Goal: Task Accomplishment & Management: Manage account settings

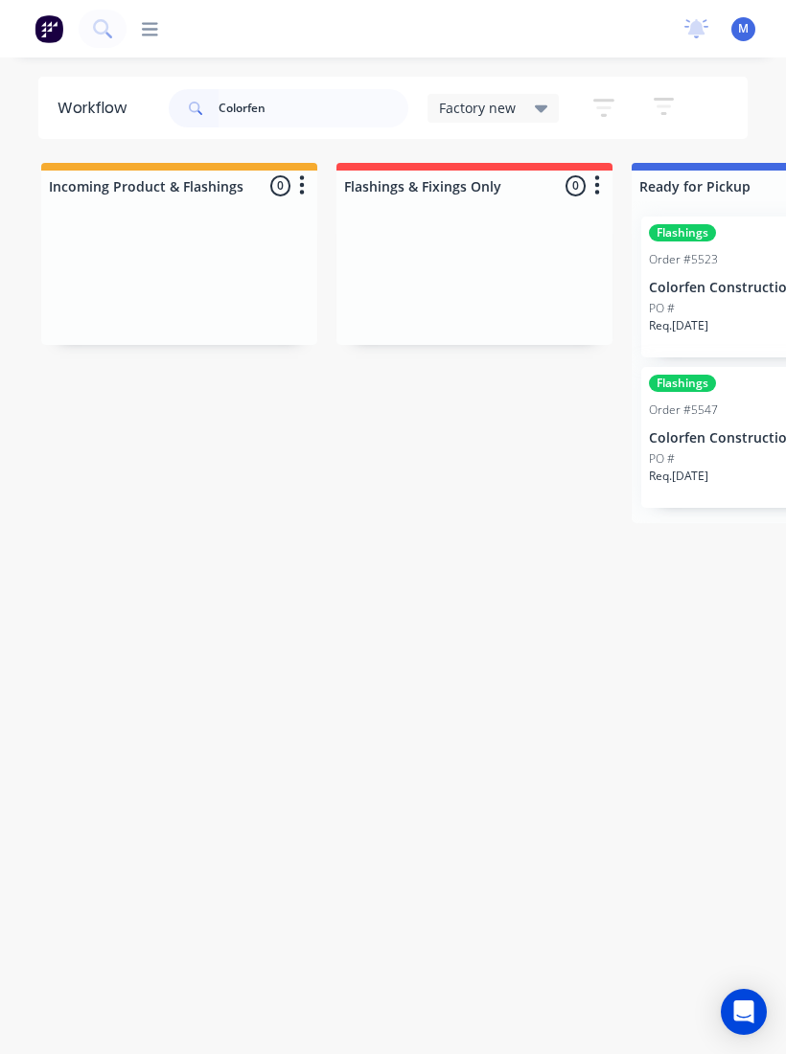
type input "Colorfen"
click at [740, 451] on div "PO #" at bounding box center [770, 459] width 242 height 17
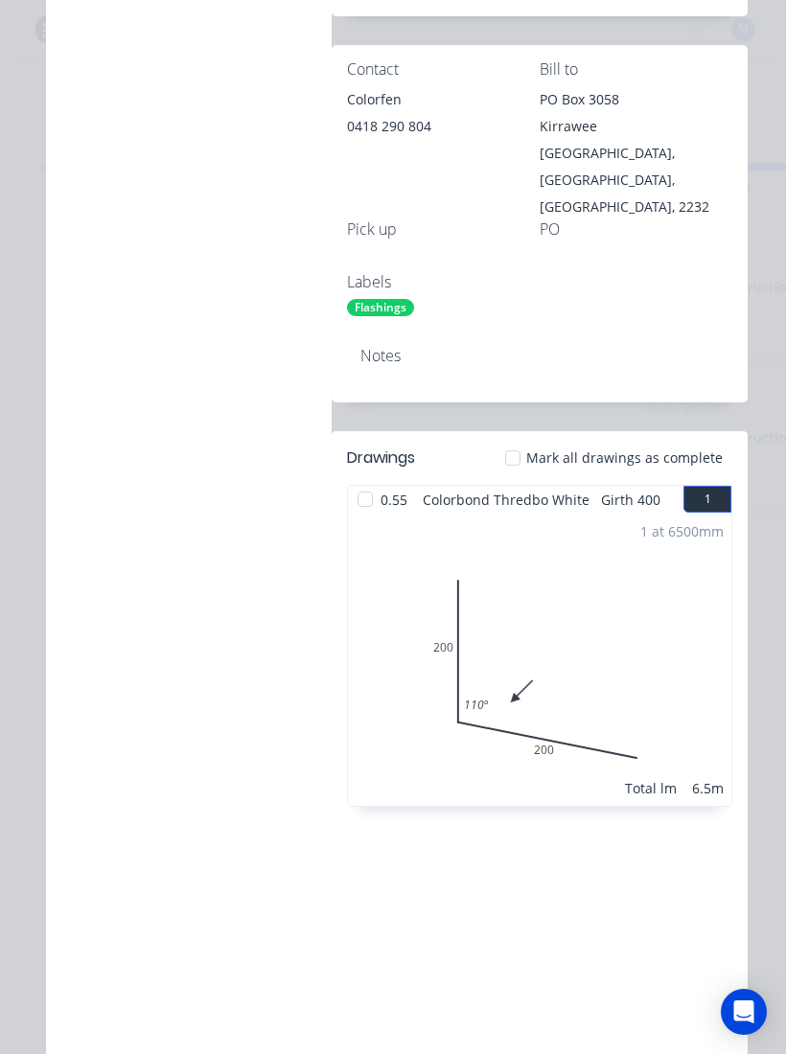
scroll to position [443, 0]
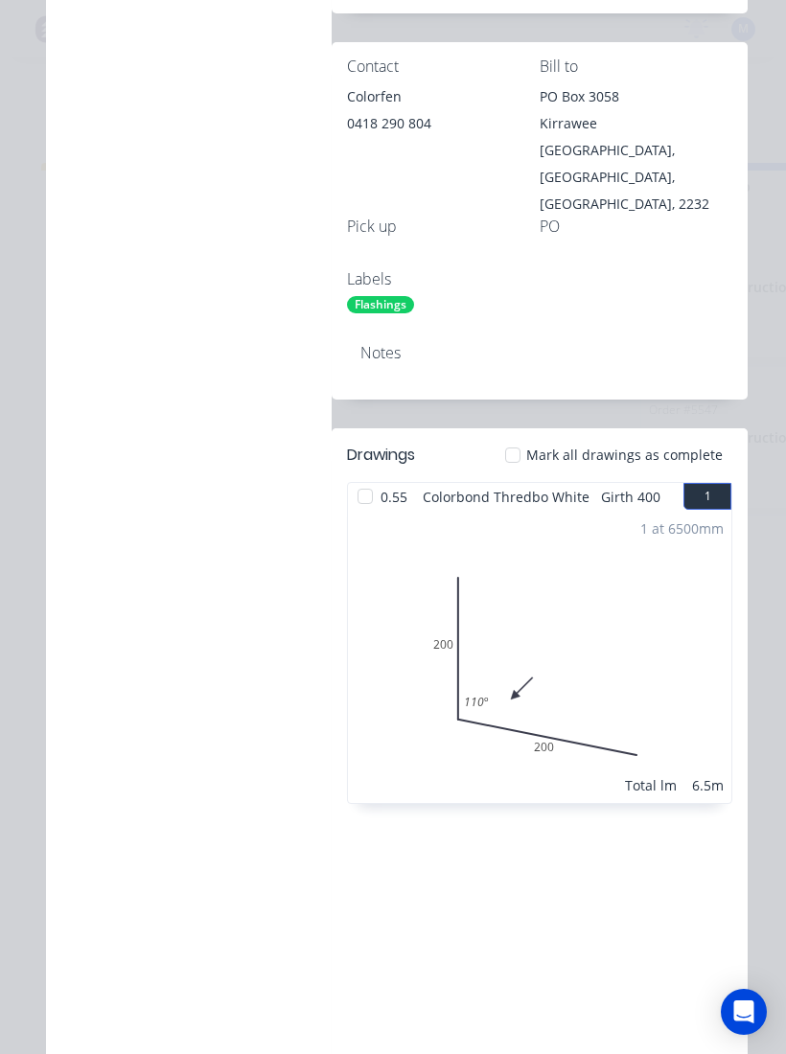
click at [518, 436] on div at bounding box center [513, 455] width 38 height 38
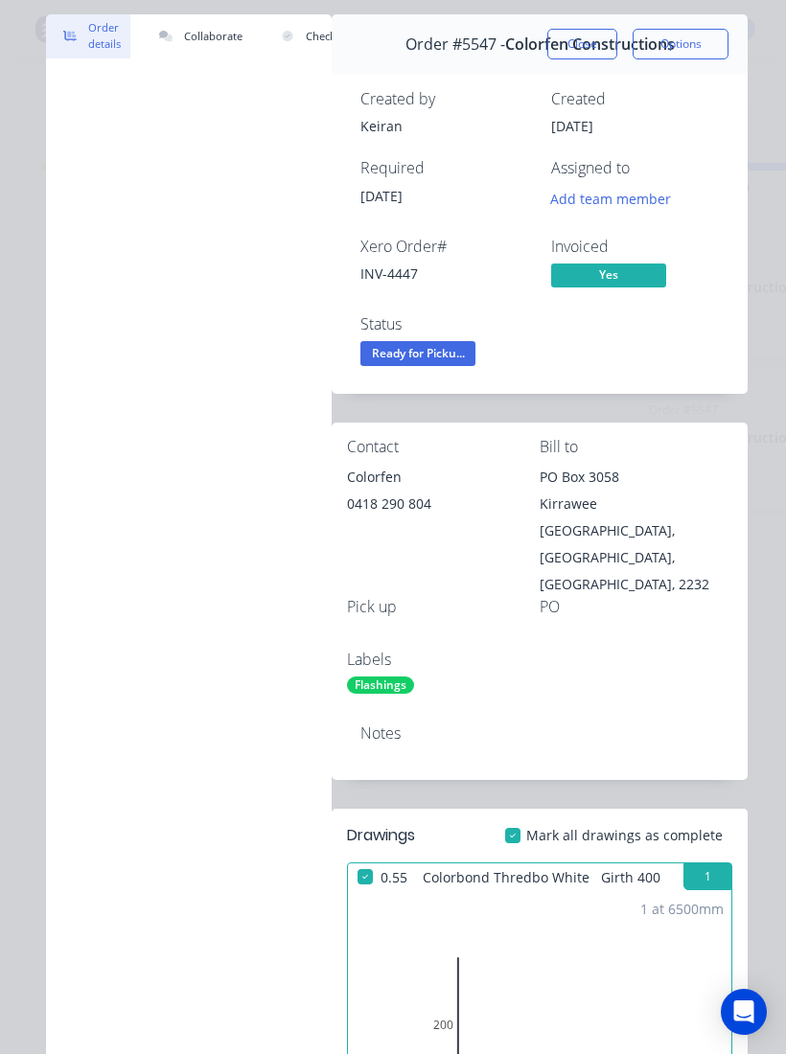
scroll to position [66, 0]
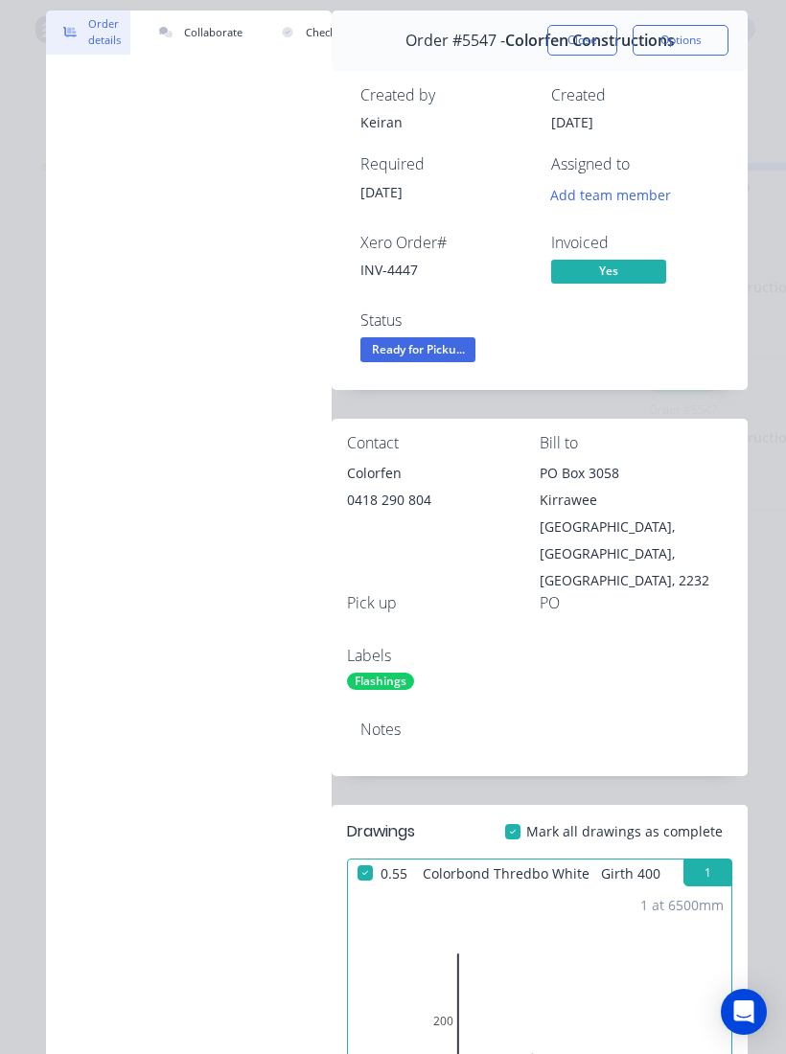
click at [451, 345] on span "Ready for Picku..." at bounding box center [417, 349] width 115 height 24
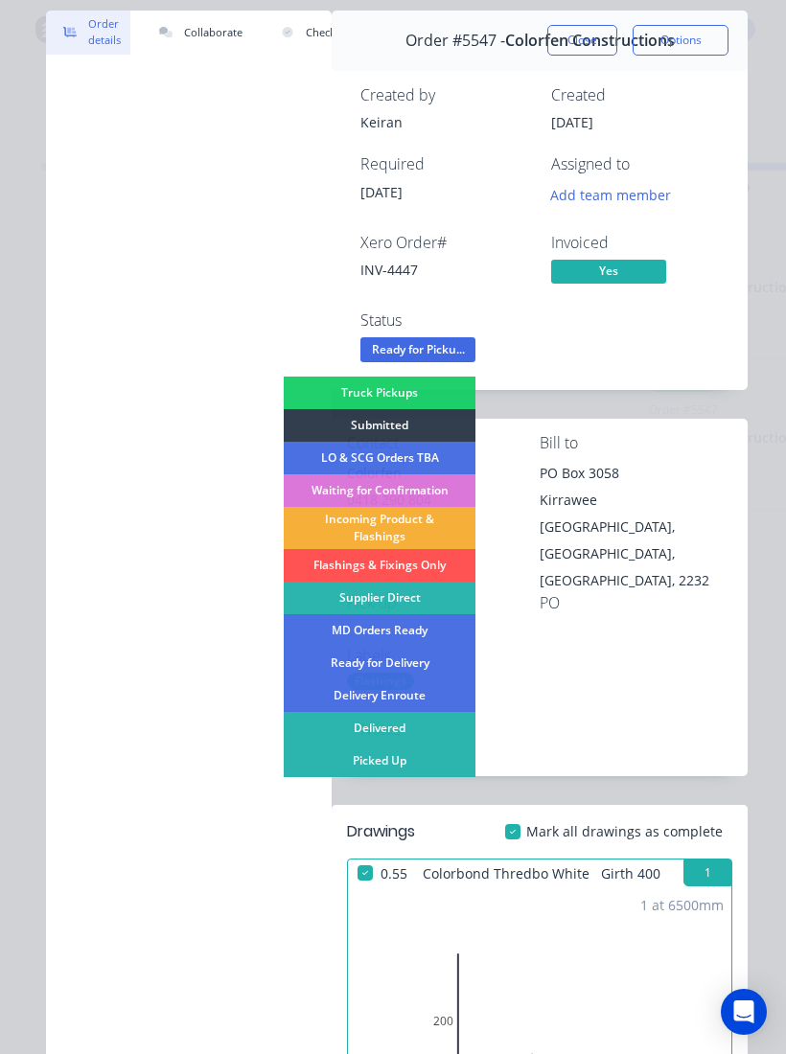
click at [425, 765] on div "Picked Up" at bounding box center [380, 761] width 192 height 33
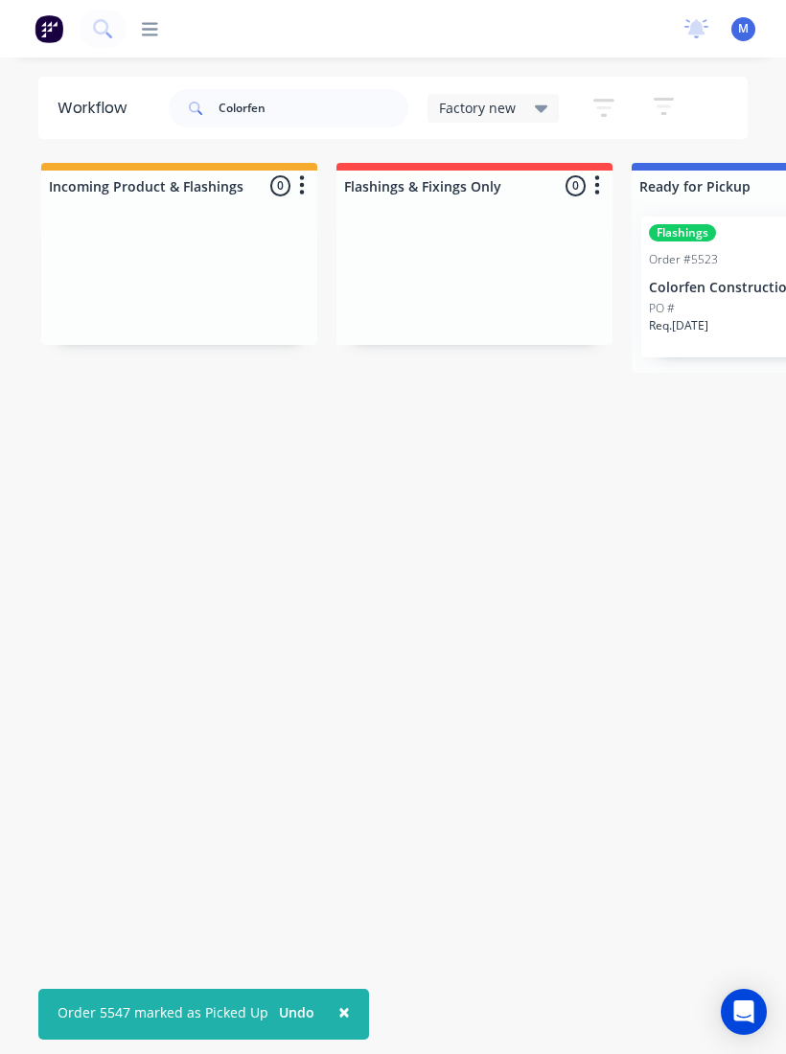
click at [718, 289] on p "Colorfen Constructions" at bounding box center [770, 288] width 242 height 16
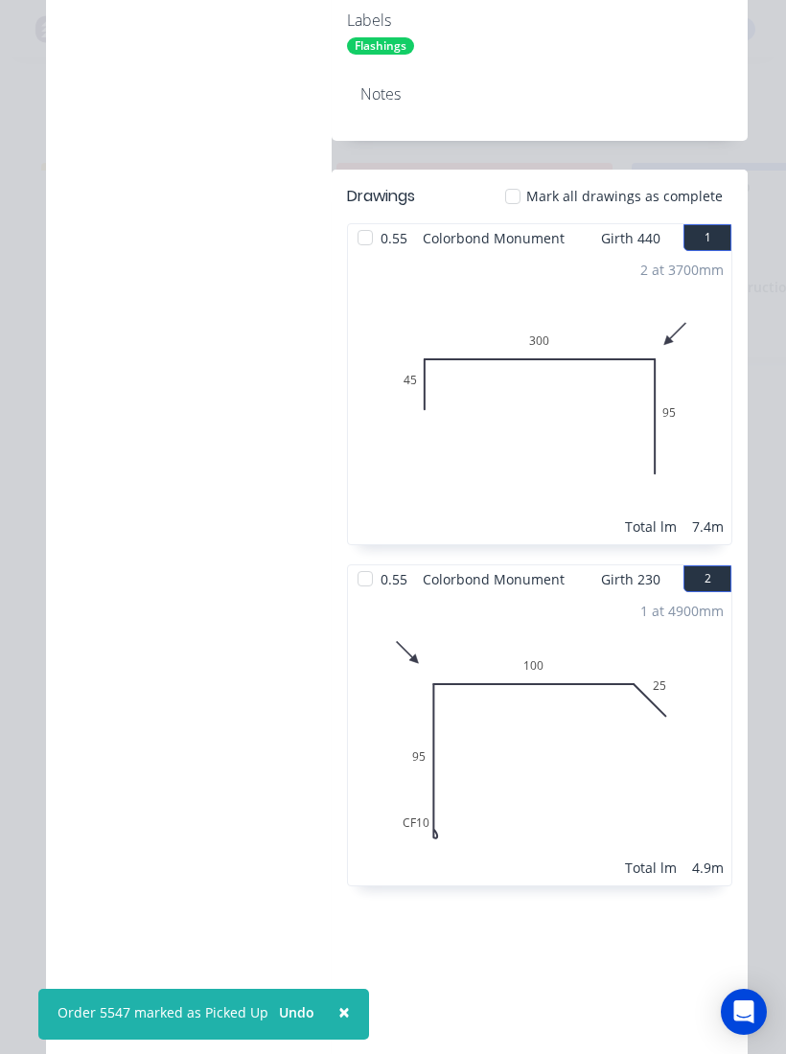
scroll to position [697, 0]
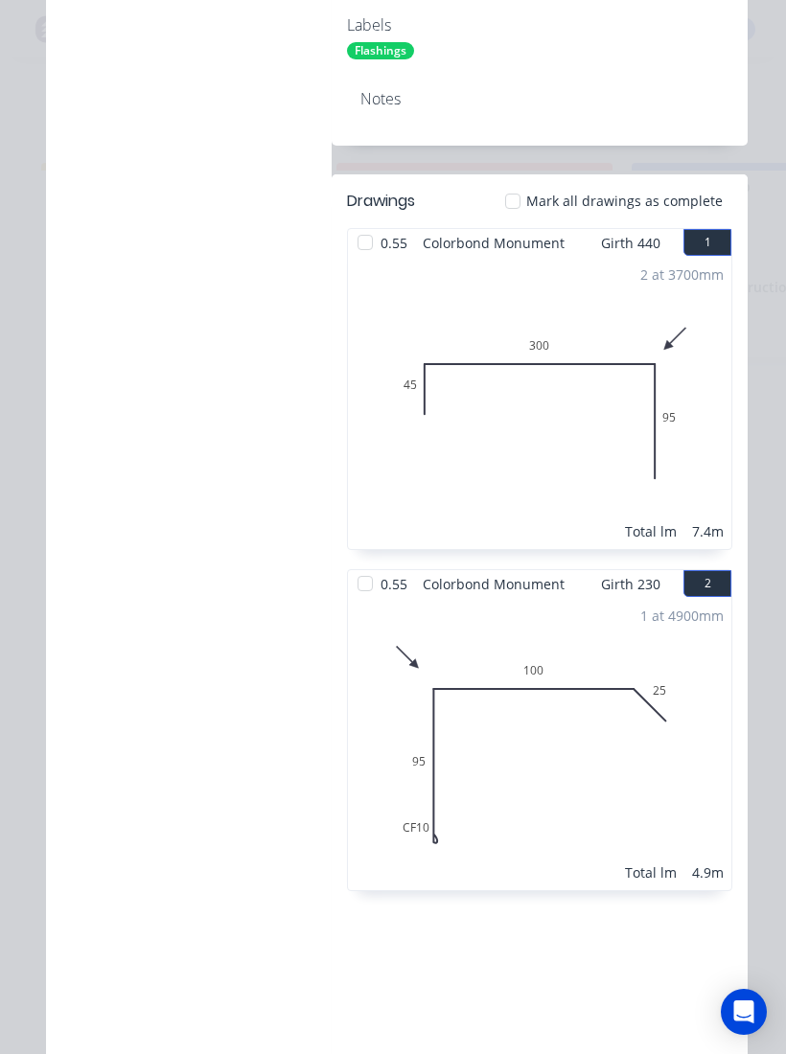
click at [522, 182] on div at bounding box center [513, 201] width 38 height 38
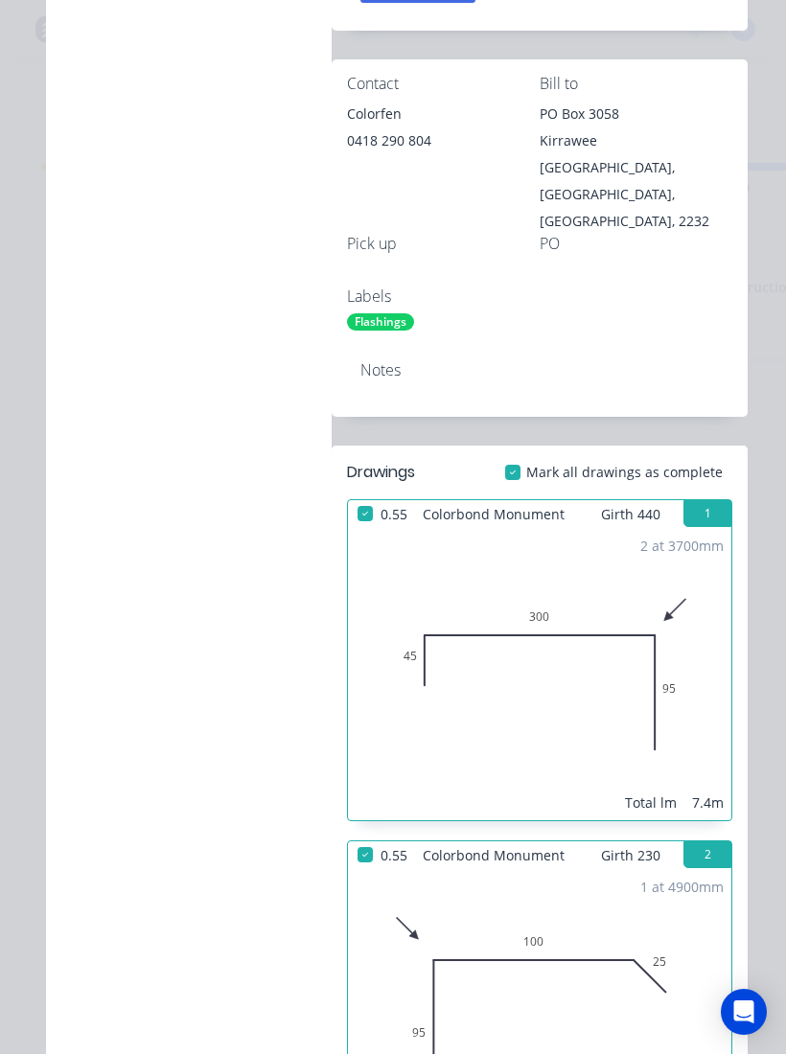
scroll to position [411, 0]
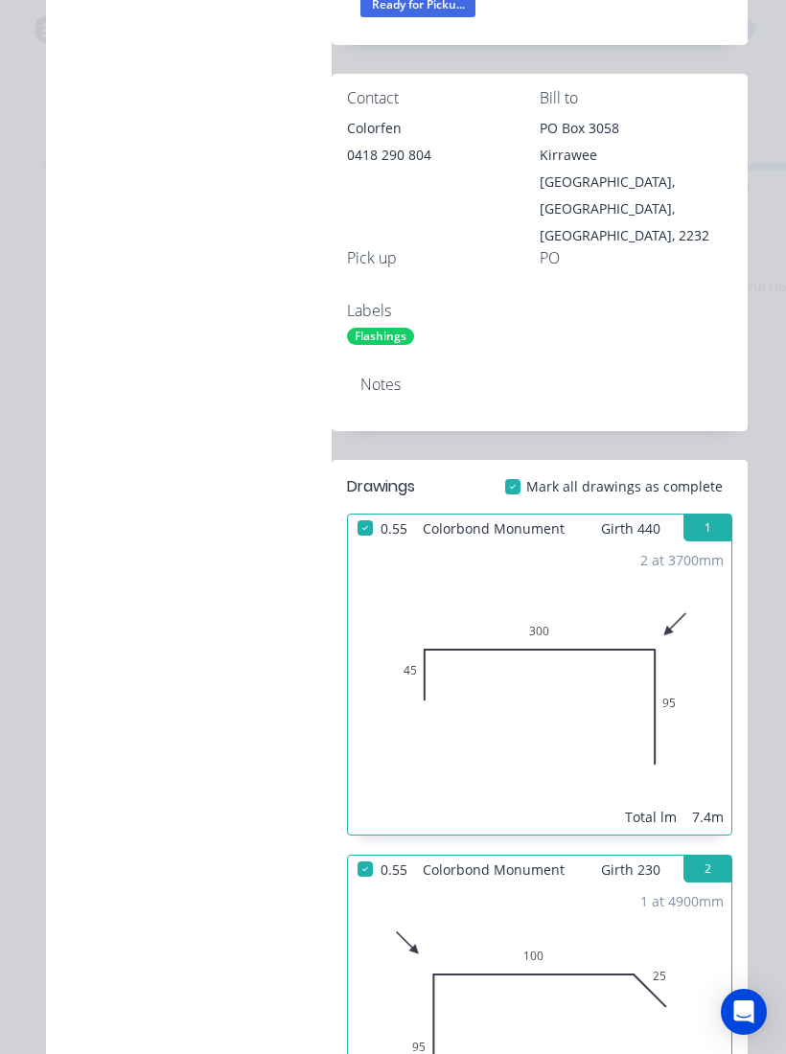
click at [445, 15] on span "Ready for Picku..." at bounding box center [417, 4] width 115 height 24
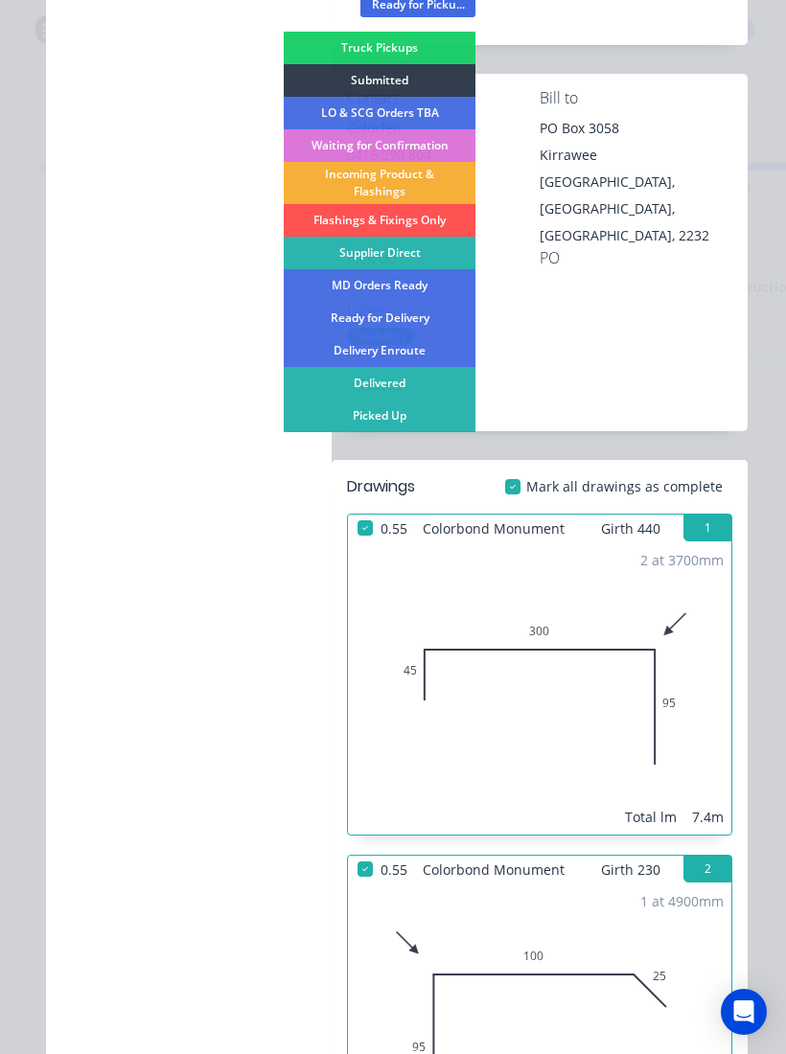
click at [421, 411] on div "Picked Up" at bounding box center [380, 416] width 192 height 33
